Goal: Navigation & Orientation: Find specific page/section

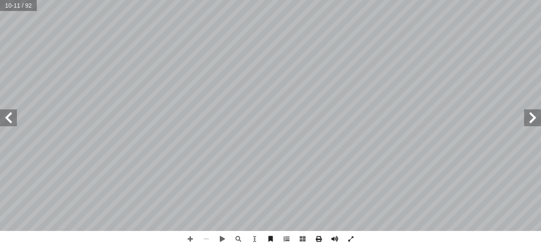
click at [541, 113] on span at bounding box center [532, 118] width 17 height 17
click at [541, 112] on span at bounding box center [532, 118] width 17 height 17
click at [540, 110] on span at bounding box center [532, 118] width 17 height 17
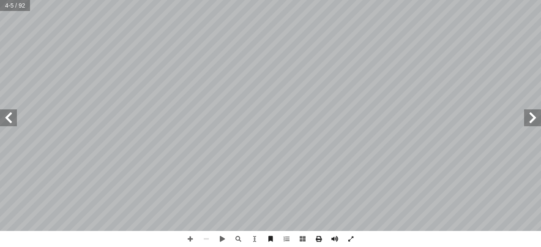
click at [15, 116] on span at bounding box center [8, 118] width 17 height 17
click at [16, 116] on span at bounding box center [8, 118] width 17 height 17
click at [14, 121] on span at bounding box center [8, 118] width 17 height 17
click at [13, 125] on span at bounding box center [8, 118] width 17 height 17
click at [0, 77] on html "الصفحة الرئيسية الصف الأول الصف الثاني الصف الثالث الصف الرابع الصف الخامس الصف…" at bounding box center [270, 38] width 541 height 77
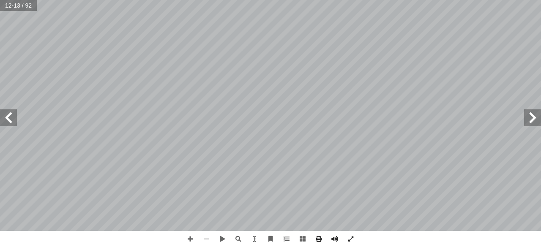
click at [0, 77] on html "الصفحة الرئيسية الصف الأول الصف الثاني الصف الثالث الصف الرابع الصف الخامس الصف…" at bounding box center [270, 38] width 541 height 77
click at [538, 113] on span at bounding box center [532, 118] width 17 height 17
click at [4, 115] on span at bounding box center [8, 118] width 17 height 17
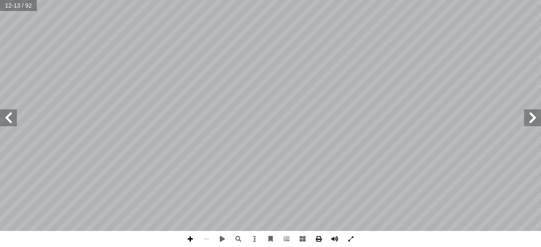
click at [190, 232] on span at bounding box center [190, 239] width 16 height 16
click at [347, 77] on html "الصفحة الرئيسية الصف الأول الصف الثاني الصف الثالث الصف الرابع الصف الخامس الصف…" at bounding box center [270, 38] width 541 height 77
click at [212, 236] on span at bounding box center [206, 239] width 16 height 16
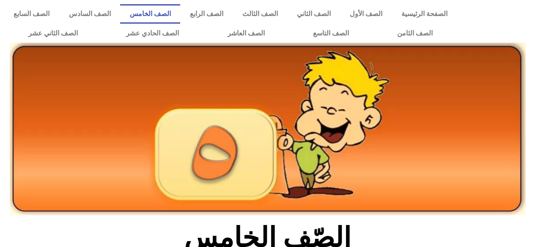
scroll to position [173, 0]
